Goal: Find specific page/section: Find specific page/section

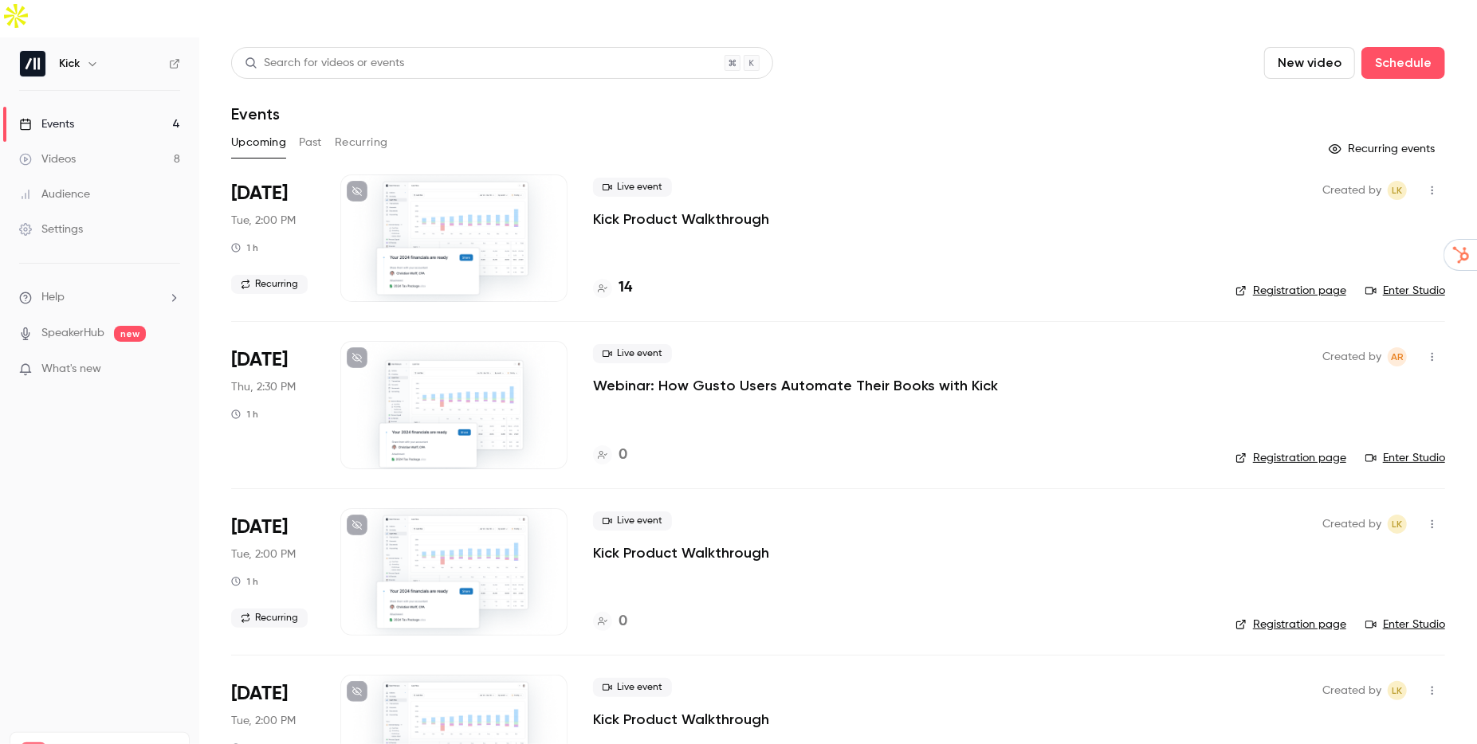
click at [634, 277] on div "14" at bounding box center [901, 288] width 617 height 22
click at [628, 277] on h4 "14" at bounding box center [626, 288] width 14 height 22
